Goal: Check status: Check status

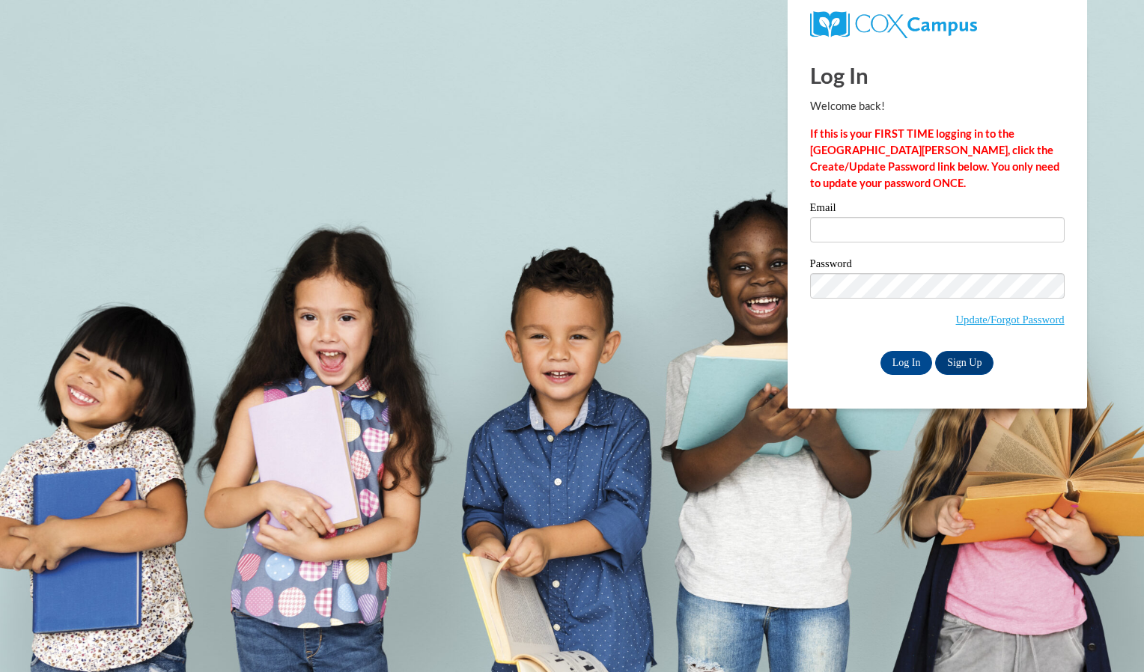
click at [908, 243] on div "Email" at bounding box center [937, 228] width 255 height 52
click at [901, 237] on input "Email" at bounding box center [937, 229] width 255 height 25
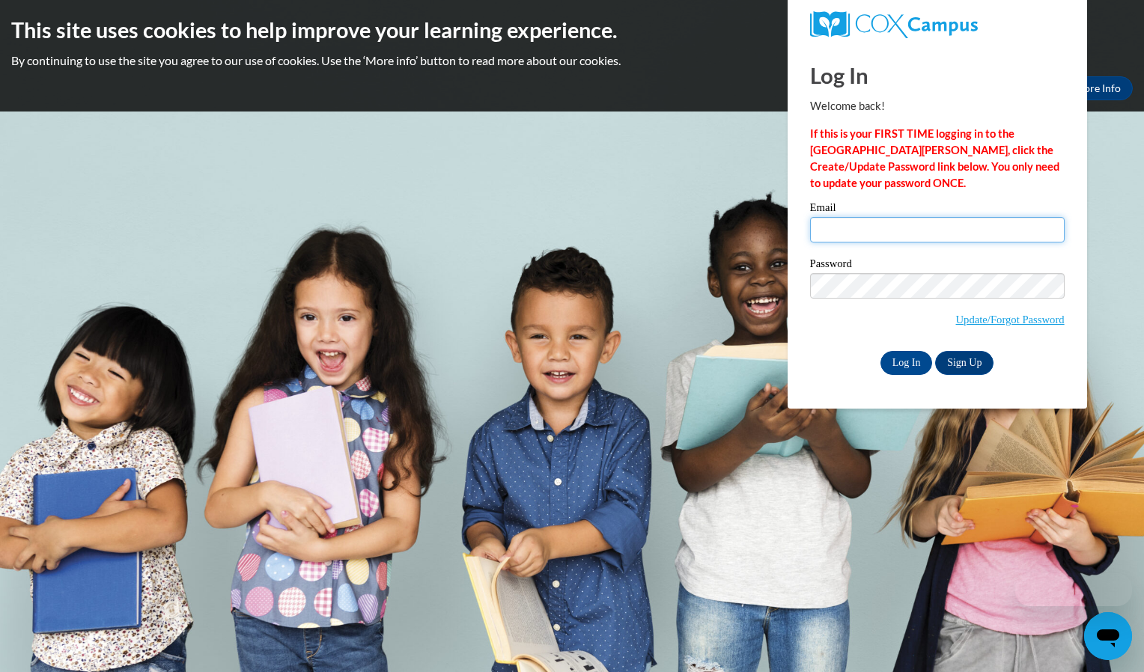
type input "bclar9652@ung.edu"
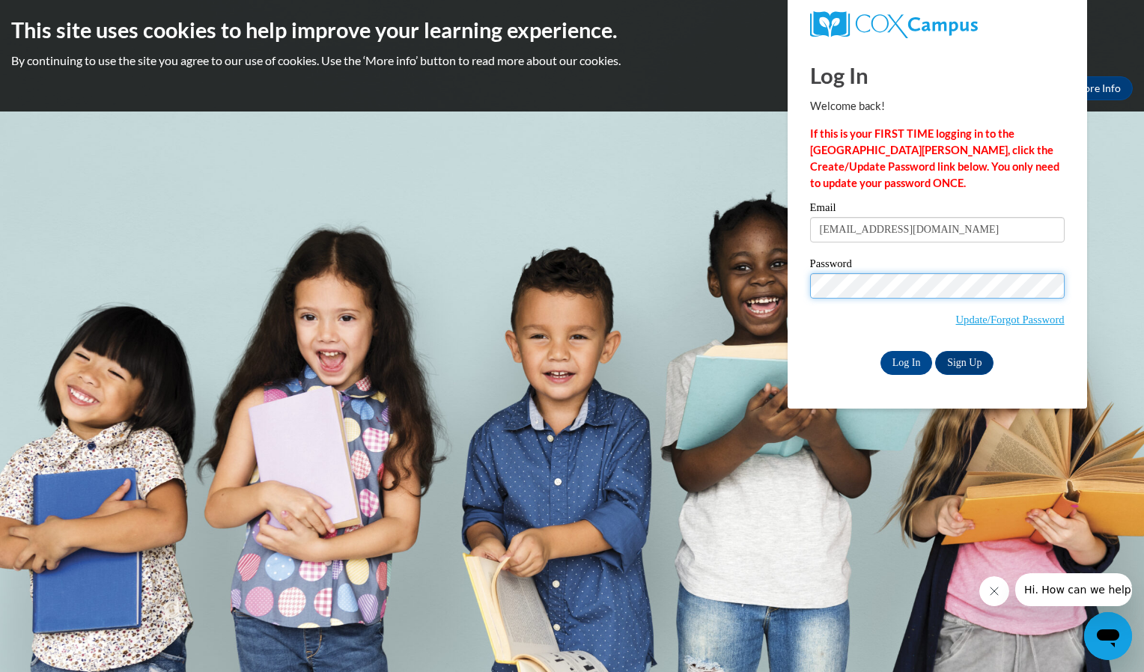
click at [880, 351] on input "Log In" at bounding box center [906, 363] width 52 height 24
click at [900, 362] on input "Log In" at bounding box center [906, 363] width 52 height 24
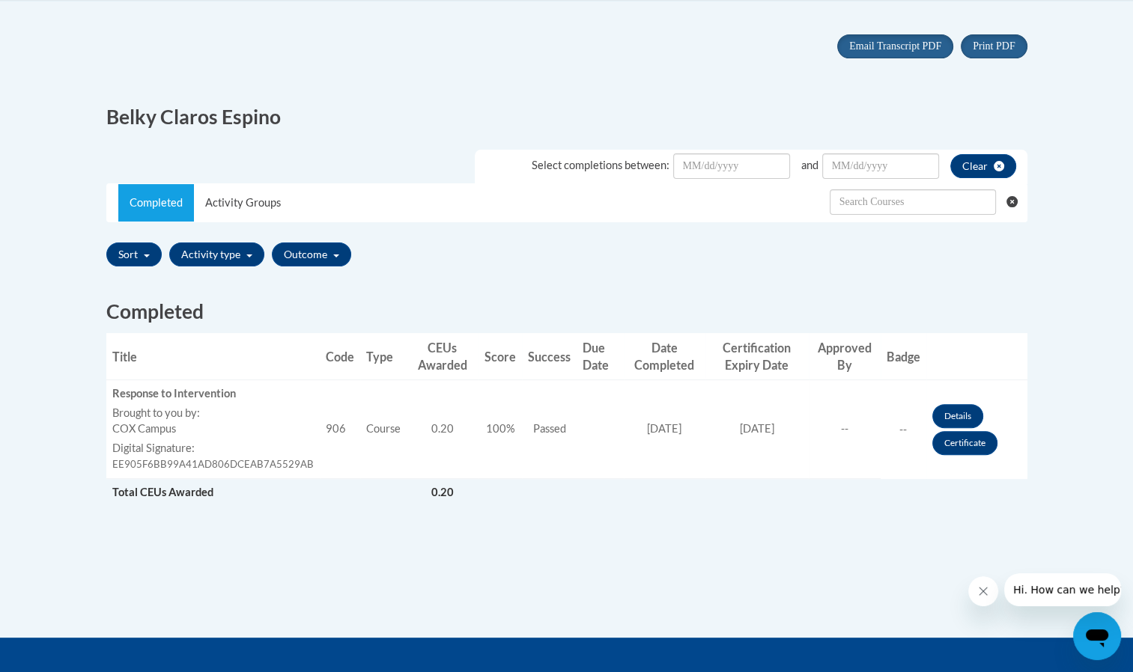
scroll to position [311, 0]
click at [982, 441] on link "Certificate" at bounding box center [964, 443] width 65 height 24
